Goal: Contribute content: Contribute content

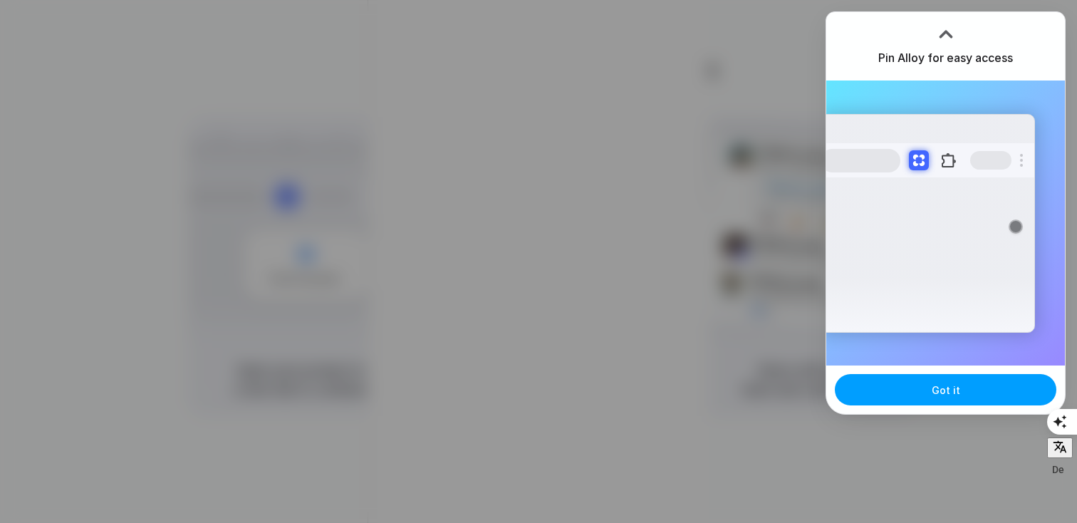
click at [903, 398] on button "Got it" at bounding box center [946, 389] width 222 height 31
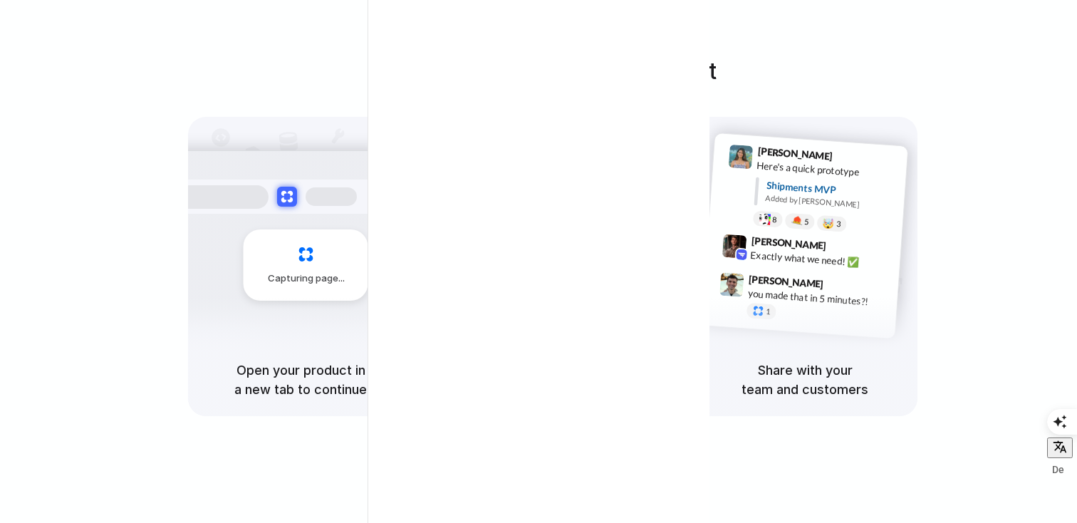
click at [556, 219] on div "Freight Shipments v1 Add our new s | Shipments Container from [GEOGRAPHIC_DATA]…" at bounding box center [553, 279] width 242 height 302
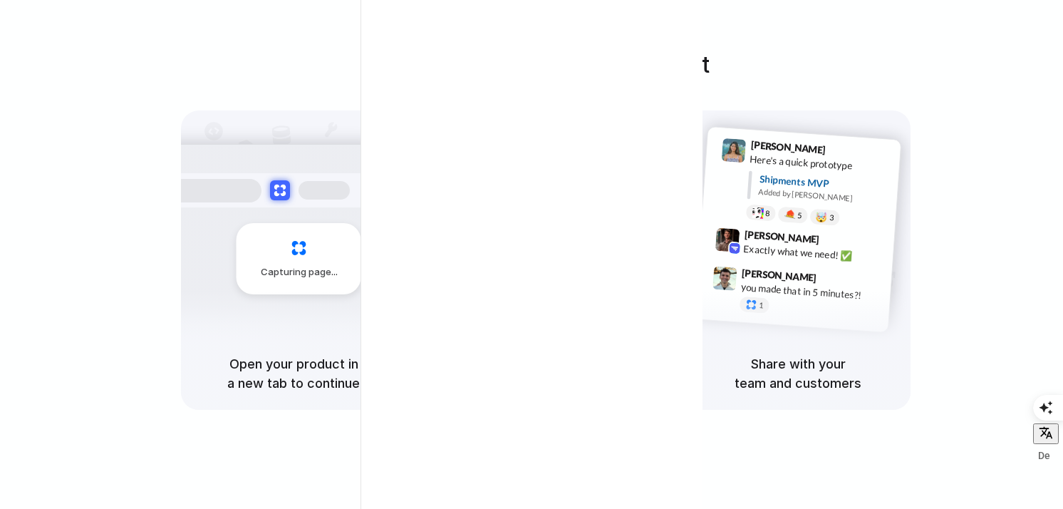
click at [702, 254] on div at bounding box center [702, 254] width 0 height 0
click at [728, 109] on div "Follow the instructions to start Capturing page Open your product in a new tab …" at bounding box center [545, 229] width 1063 height 362
click at [700, 20] on div "Follow the instructions to start Capturing page Open your product in a new tab …" at bounding box center [545, 268] width 1091 height 537
click at [185, 73] on div "Follow the instructions to start Capturing page Open your product in a new tab …" at bounding box center [545, 229] width 1063 height 362
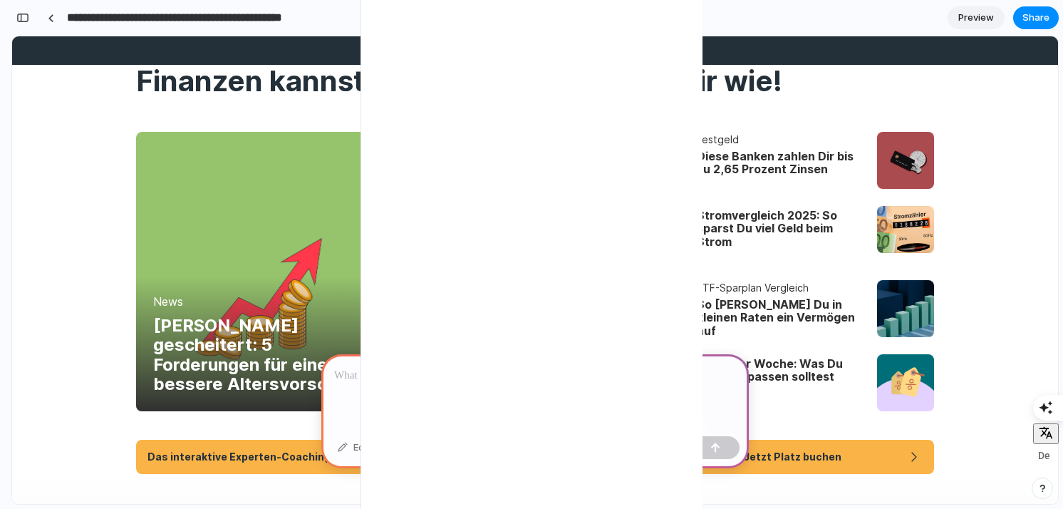
click at [408, 368] on p at bounding box center [535, 375] width 402 height 17
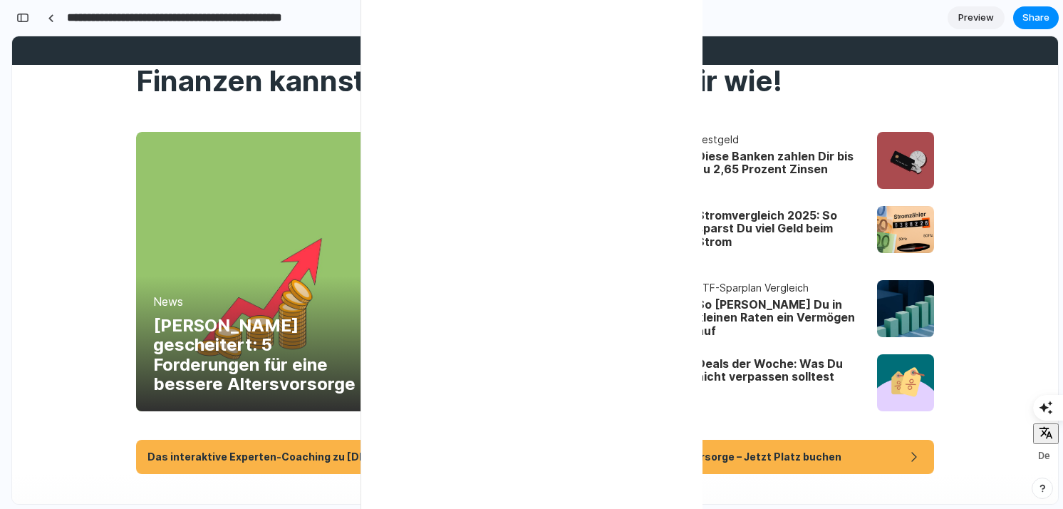
type input "**********"
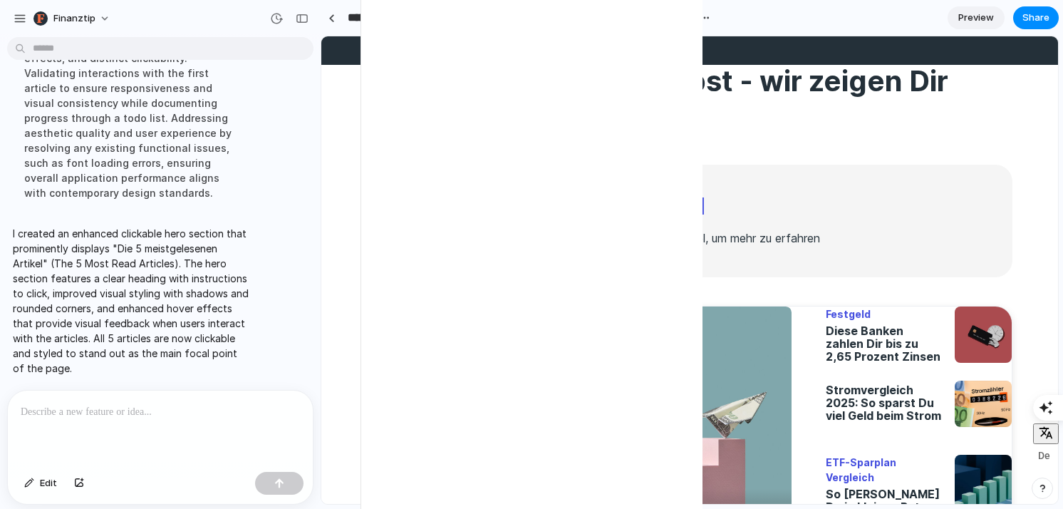
click at [69, 414] on p at bounding box center [160, 411] width 279 height 17
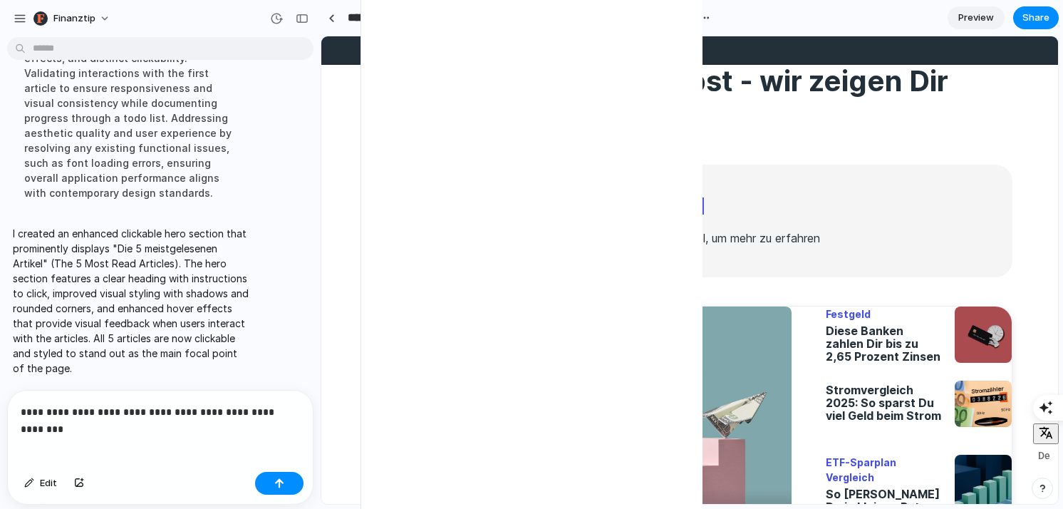
scroll to position [220, 0]
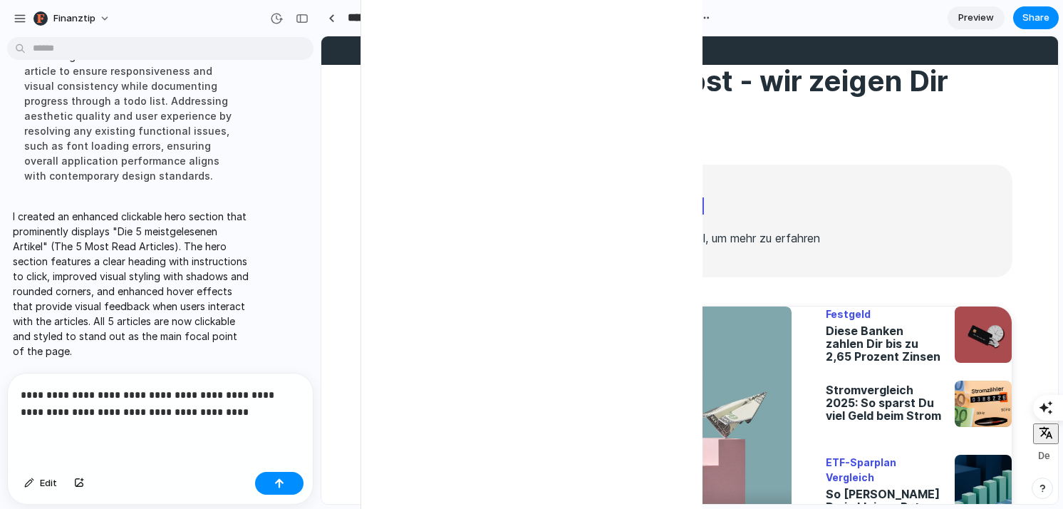
click at [54, 412] on p "**********" at bounding box center [160, 403] width 279 height 34
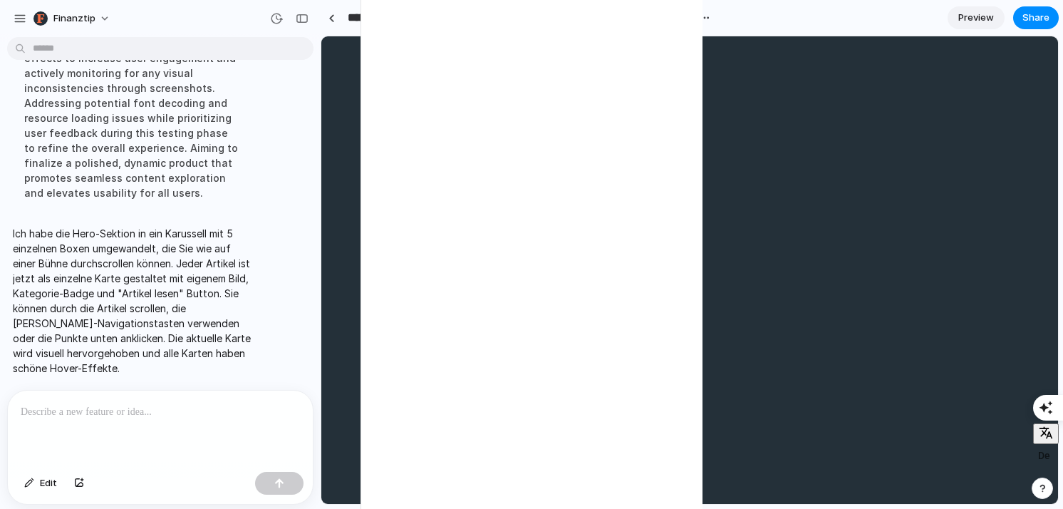
scroll to position [0, 0]
